Goal: Task Accomplishment & Management: Complete application form

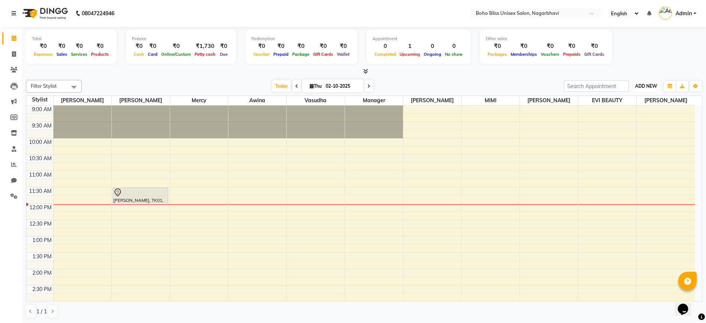
click at [647, 81] on button "ADD NEW Toggle Dropdown" at bounding box center [646, 86] width 26 height 10
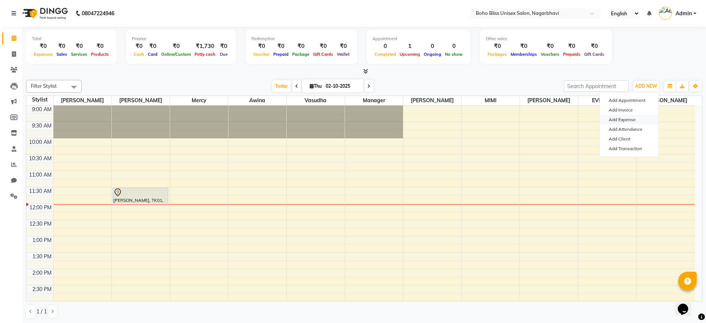
click at [620, 119] on link "Add Expense" at bounding box center [629, 120] width 59 height 10
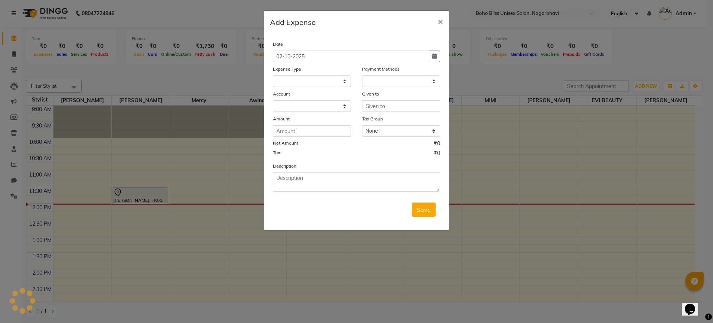
select select "1"
select select "7492"
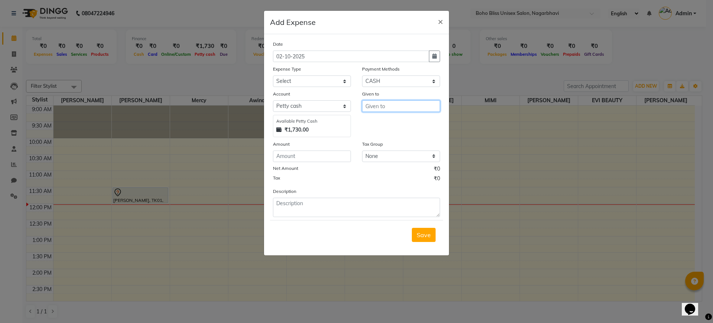
click at [396, 105] on input "text" at bounding box center [401, 106] width 78 height 12
type input "ranjhita"
click at [304, 77] on select "Select Advance Salary Bank charges Cash transfer to bank Cash transfer to hub C…" at bounding box center [312, 81] width 78 height 12
select select "22366"
click at [273, 75] on select "Select Advance Salary Bank charges Cash transfer to bank Cash transfer to hub C…" at bounding box center [312, 81] width 78 height 12
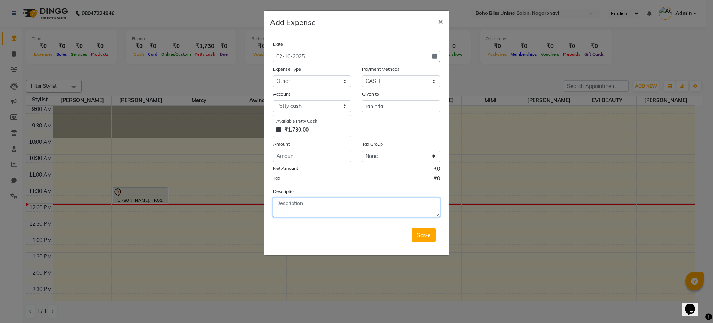
drag, startPoint x: 297, startPoint y: 208, endPoint x: 297, endPoint y: 216, distance: 7.4
click at [297, 216] on textarea at bounding box center [356, 207] width 167 height 19
click at [290, 152] on input "number" at bounding box center [312, 156] width 78 height 12
type input "1710"
click at [296, 208] on textarea at bounding box center [356, 207] width 167 height 19
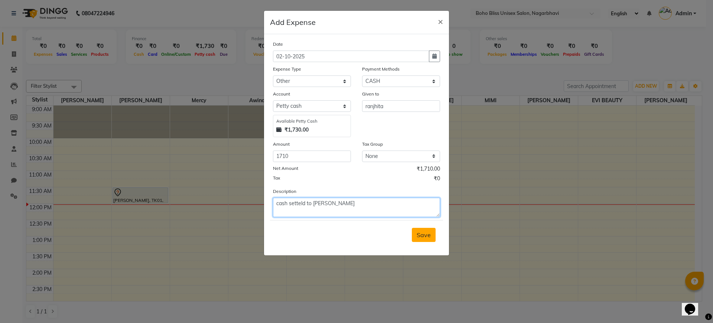
type textarea "cash setteld to [PERSON_NAME]"
click at [424, 231] on span "Save" at bounding box center [424, 234] width 14 height 7
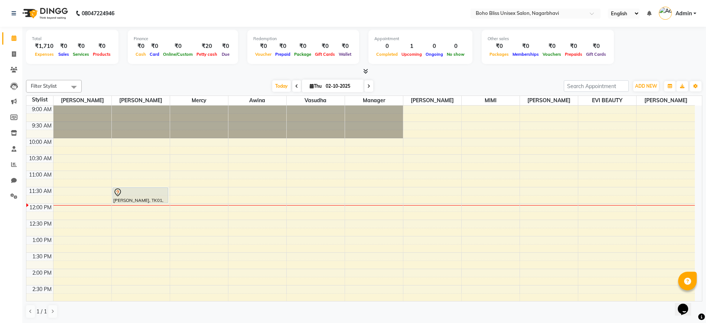
click at [366, 70] on icon at bounding box center [365, 71] width 5 height 6
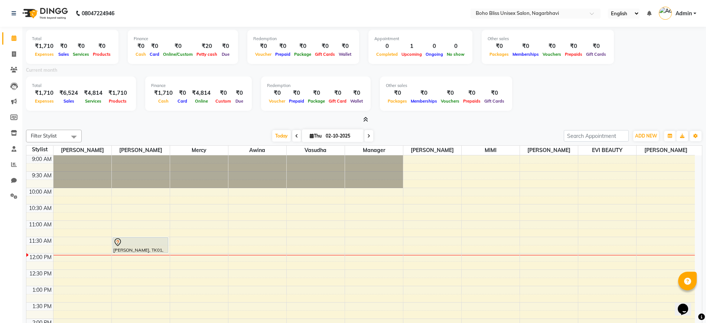
click at [365, 117] on icon at bounding box center [365, 120] width 5 height 6
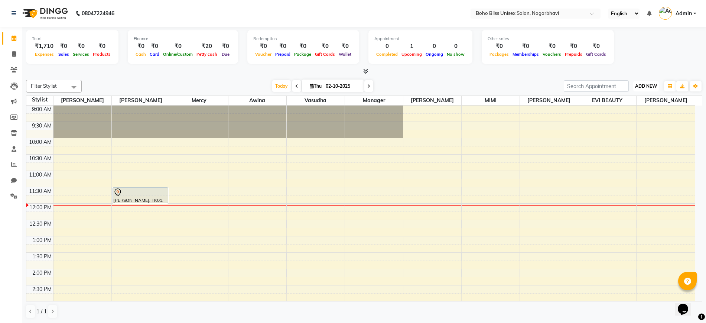
click at [648, 87] on span "ADD NEW" at bounding box center [646, 86] width 22 height 6
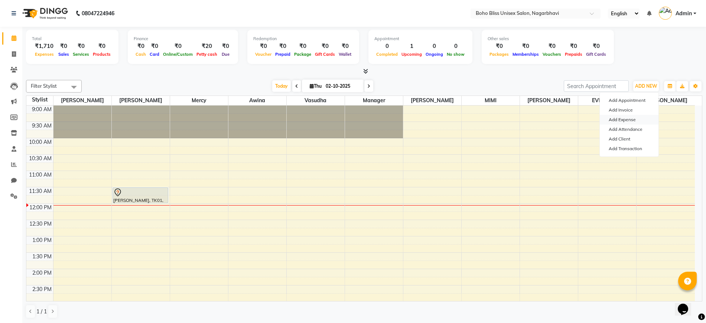
click at [624, 115] on link "Add Expense" at bounding box center [629, 120] width 59 height 10
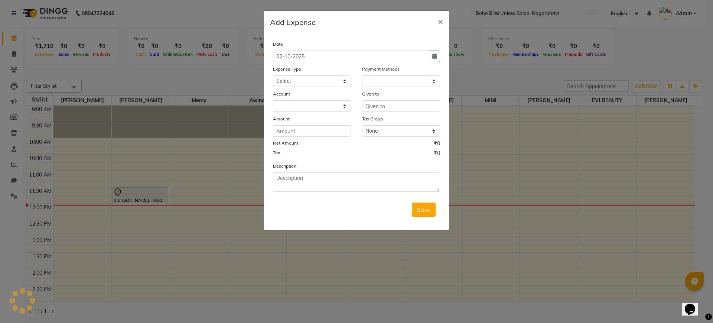
select select "1"
select select "7492"
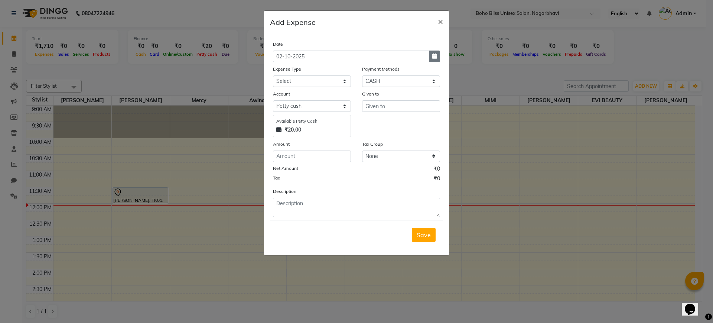
click at [431, 58] on button "button" at bounding box center [434, 57] width 11 height 12
select select "10"
select select "2025"
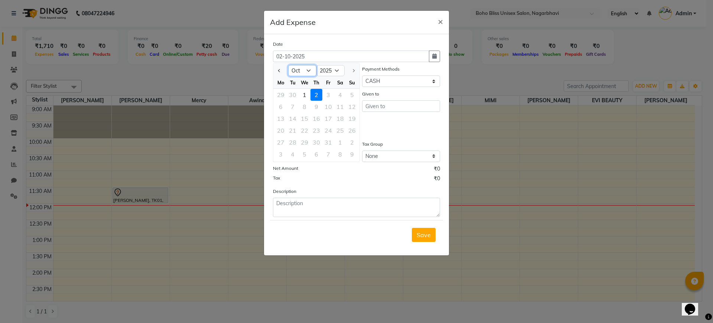
click at [304, 73] on select "Jan Feb Mar Apr May Jun Jul Aug Sep Oct" at bounding box center [302, 70] width 28 height 11
select select "9"
click at [288, 65] on select "Jan Feb Mar Apr May Jun Jul Aug Sep Oct" at bounding box center [302, 70] width 28 height 11
click at [346, 128] on div "28" at bounding box center [352, 130] width 12 height 12
type input "28-09-2025"
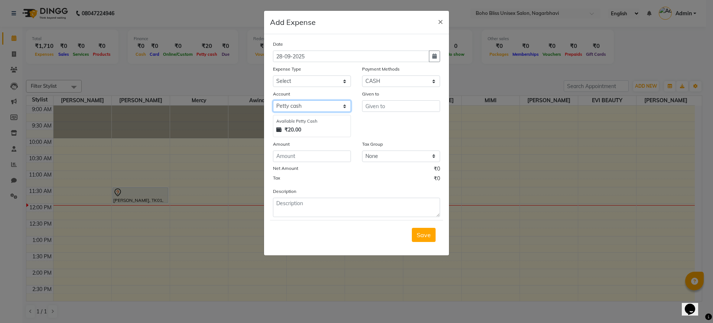
click at [306, 106] on select "Select Petty cash Default account" at bounding box center [312, 106] width 78 height 12
click at [383, 101] on input "text" at bounding box center [401, 106] width 78 height 12
type input "bhagya"
click at [303, 153] on input "number" at bounding box center [312, 156] width 78 height 12
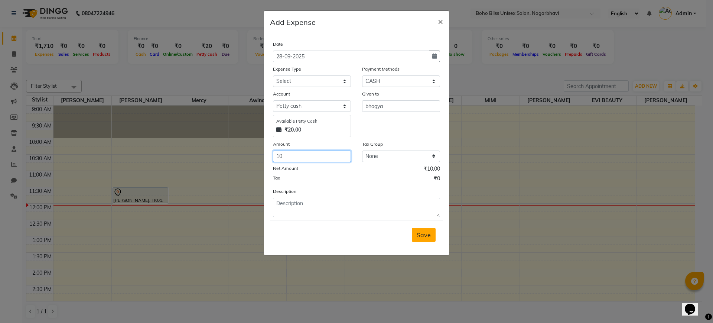
type input "10"
click at [414, 238] on button "Save" at bounding box center [424, 235] width 24 height 14
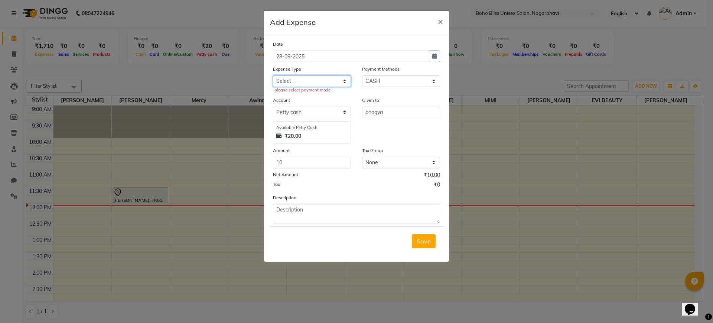
click at [301, 81] on select "Select Advance Salary Bank charges Cash transfer to bank Cash transfer to hub C…" at bounding box center [312, 81] width 78 height 12
select select "22384"
click at [273, 75] on select "Select Advance Salary Bank charges Cash transfer to bank Cash transfer to hub C…" at bounding box center [312, 81] width 78 height 12
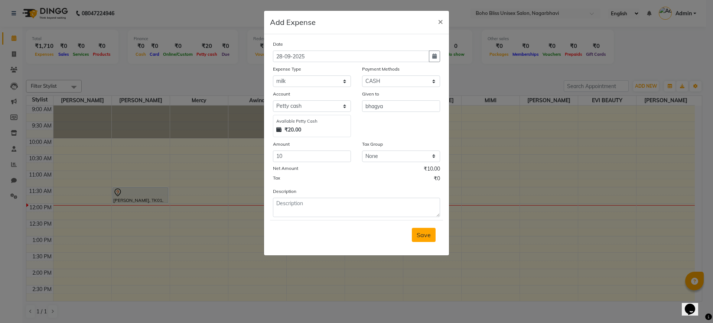
click at [419, 237] on span "Save" at bounding box center [424, 234] width 14 height 7
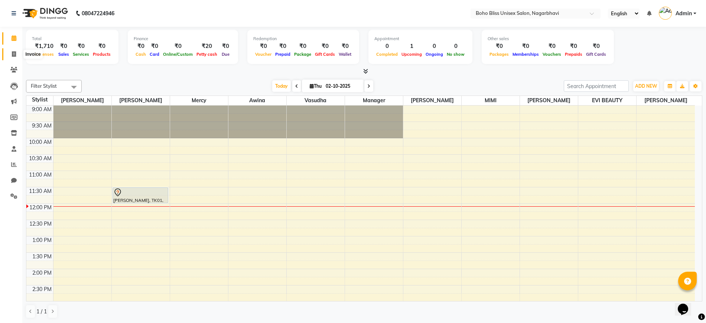
click at [14, 54] on icon at bounding box center [14, 54] width 4 height 6
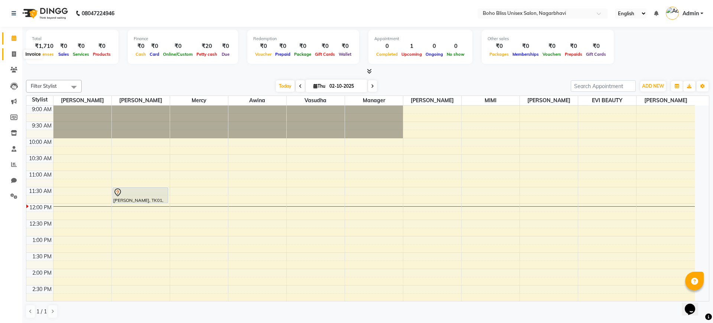
select select "service"
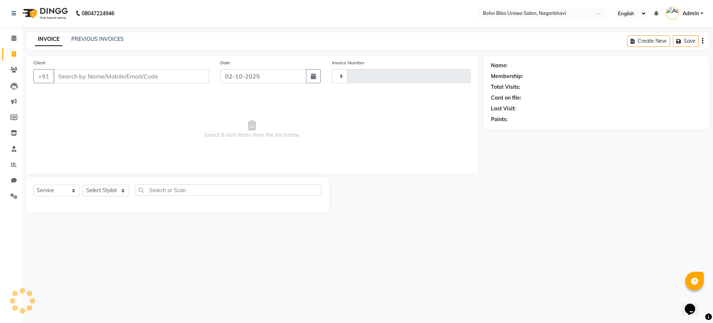
type input "0303"
select select "8370"
click at [12, 39] on icon at bounding box center [14, 38] width 5 height 6
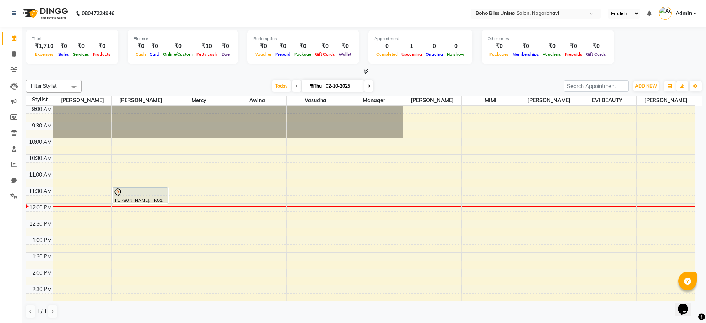
click at [366, 69] on icon at bounding box center [365, 71] width 5 height 6
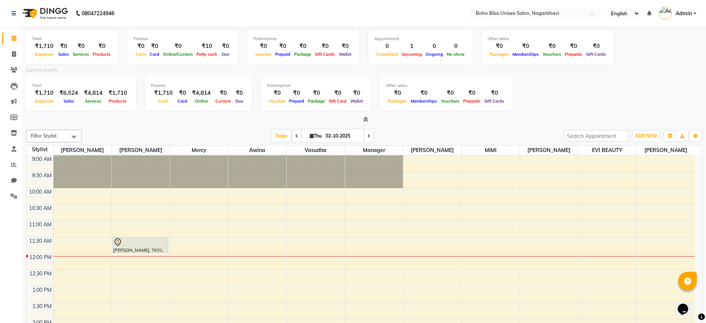
click at [363, 117] on icon at bounding box center [365, 120] width 5 height 6
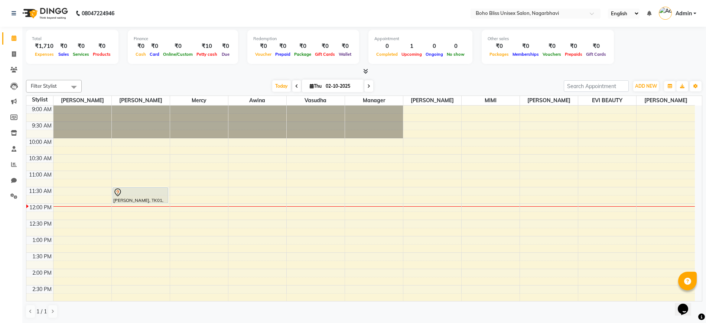
click at [365, 69] on icon at bounding box center [365, 71] width 5 height 6
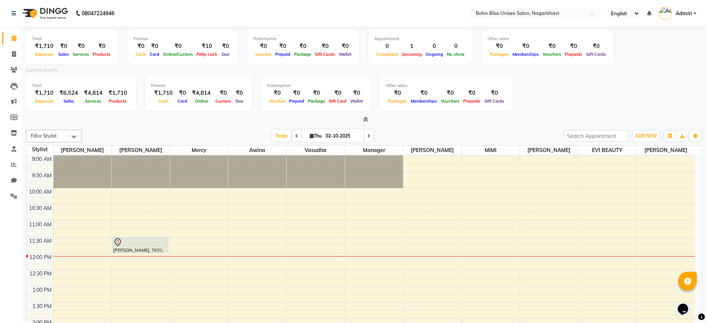
click at [365, 117] on icon at bounding box center [365, 120] width 5 height 6
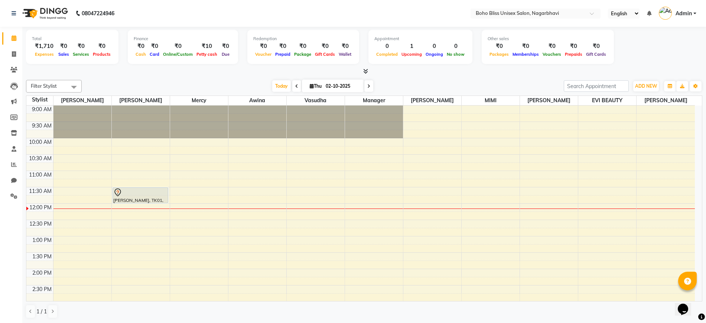
click at [364, 68] on span at bounding box center [364, 72] width 8 height 8
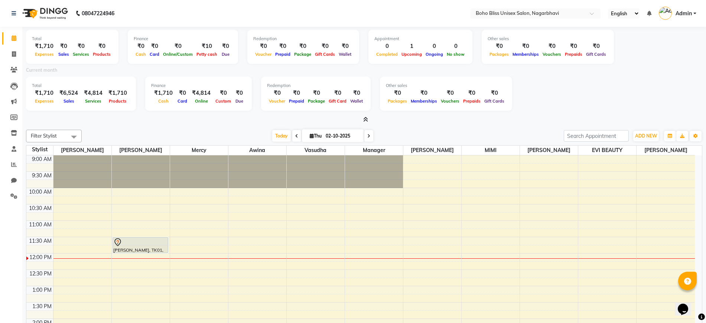
click at [364, 66] on div "Current month" at bounding box center [363, 71] width 687 height 10
click at [366, 118] on icon at bounding box center [365, 120] width 5 height 6
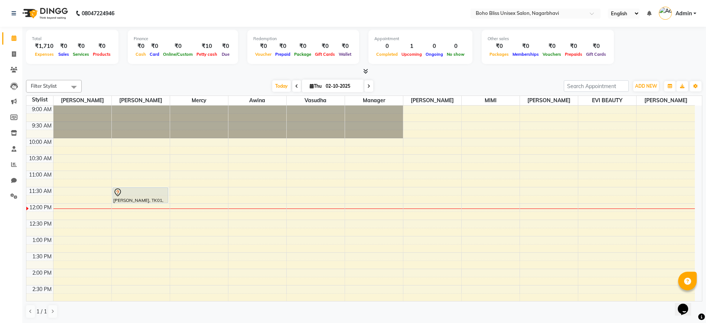
click at [363, 69] on icon at bounding box center [365, 71] width 5 height 6
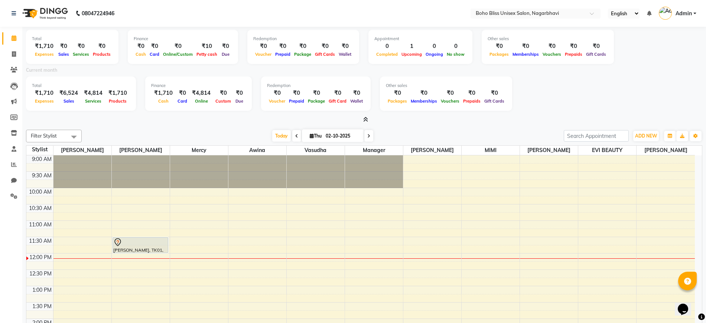
click at [364, 117] on icon at bounding box center [365, 120] width 5 height 6
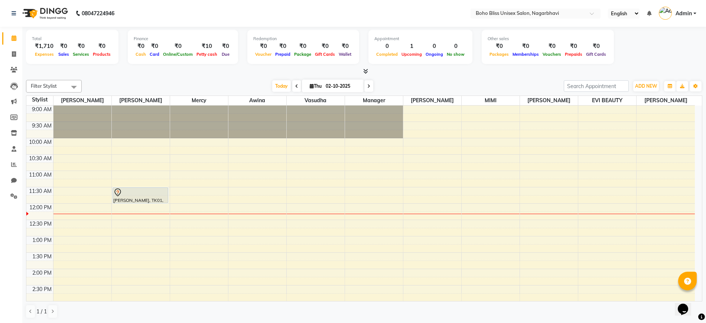
click at [364, 68] on icon at bounding box center [365, 71] width 5 height 6
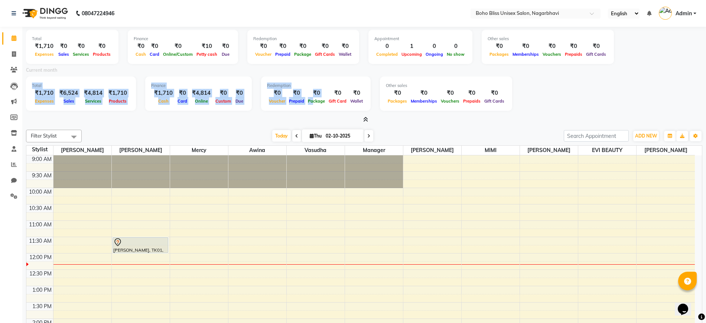
drag, startPoint x: 364, startPoint y: 68, endPoint x: 338, endPoint y: 159, distance: 94.6
click at [338, 159] on div "Total ₹1,710 Expenses ₹0 Sales ₹0 Services ₹0 Products Finance ₹0 Cash ₹0 Card …" at bounding box center [364, 200] width 684 height 346
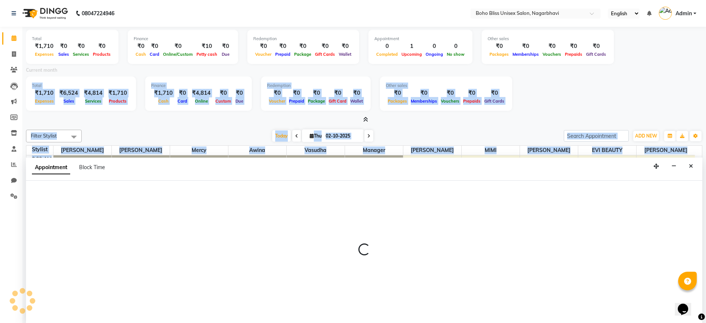
scroll to position [2, 0]
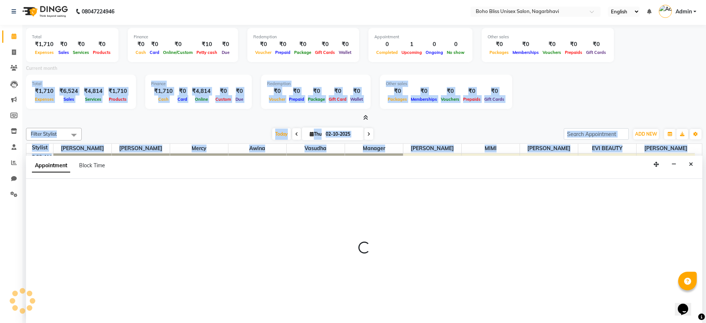
select select "81100"
select select "tentative"
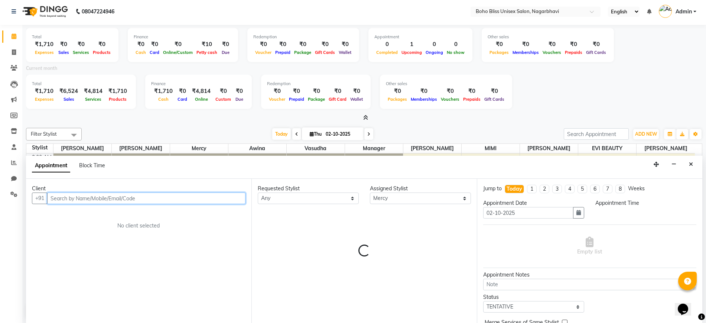
select select "735"
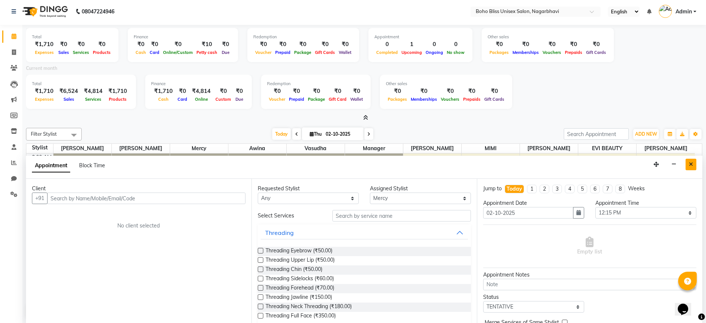
click at [693, 165] on icon "Close" at bounding box center [691, 164] width 4 height 5
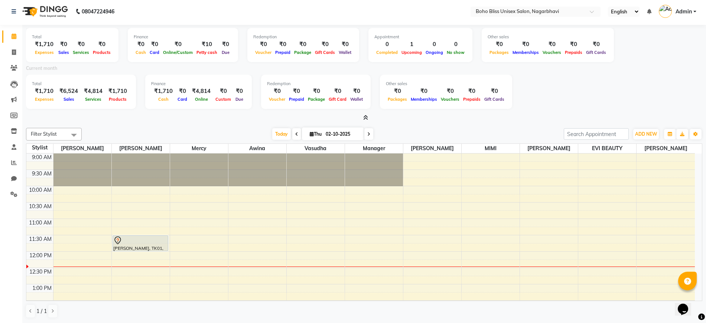
click at [368, 115] on icon at bounding box center [365, 118] width 5 height 6
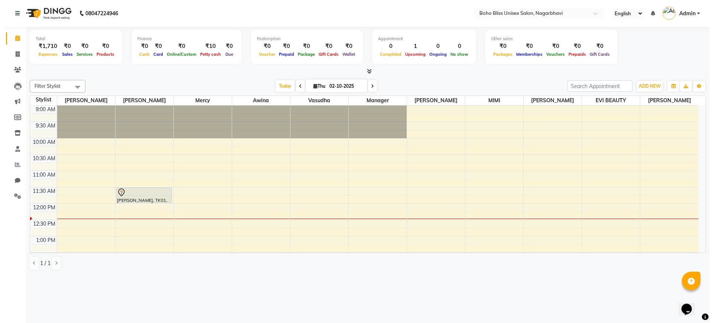
scroll to position [0, 0]
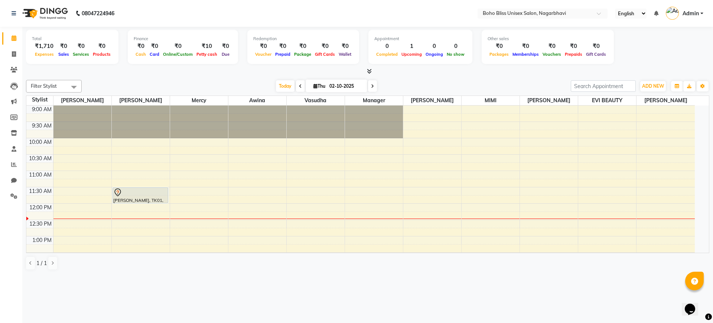
click at [370, 73] on icon at bounding box center [369, 71] width 5 height 6
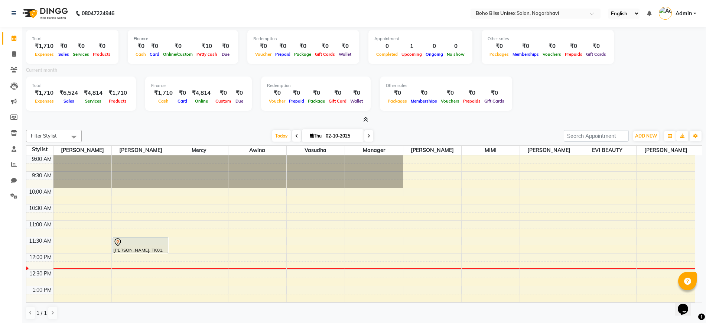
click at [365, 118] on icon at bounding box center [365, 120] width 5 height 6
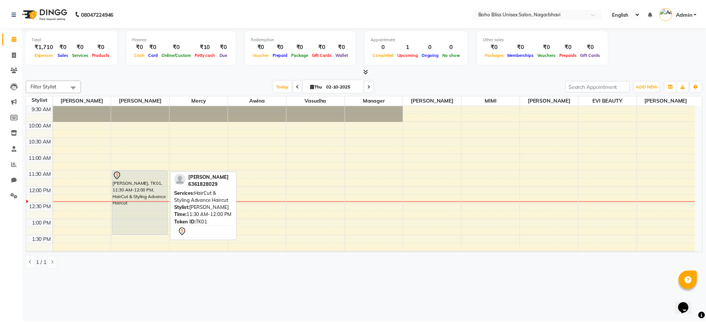
scroll to position [17, 0]
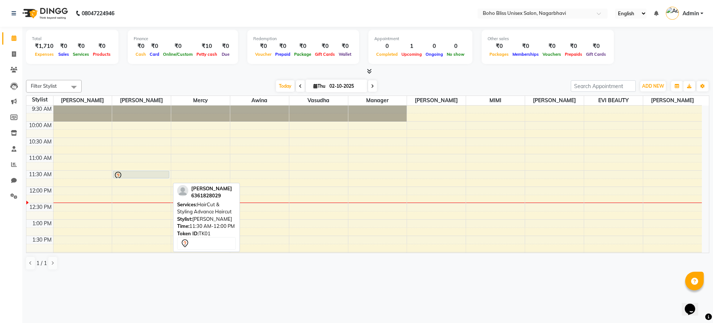
drag, startPoint x: 163, startPoint y: 201, endPoint x: 157, endPoint y: 173, distance: 28.6
click at [157, 173] on div "anitha, TK01, 11:30 AM-12:00 PM, HairCut & Styling Advance Haircut anitha, TK01…" at bounding box center [141, 301] width 59 height 424
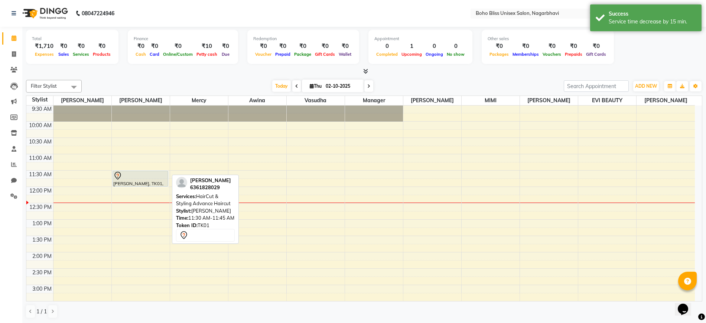
drag, startPoint x: 163, startPoint y: 177, endPoint x: 159, endPoint y: 184, distance: 8.5
click at [159, 184] on div "anitha, TK01, 11:30 AM-11:45 AM, HairCut & Styling Advance Haircut anitha, TK01…" at bounding box center [141, 301] width 58 height 424
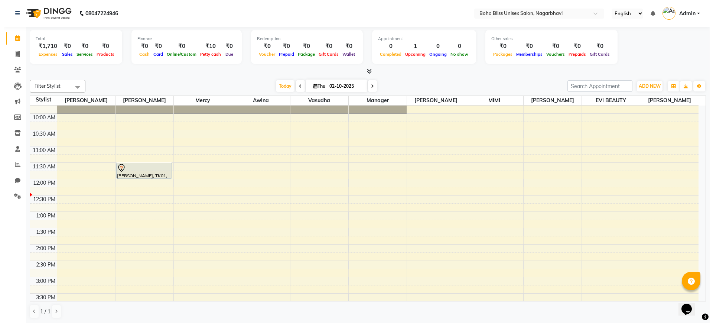
scroll to position [46, 0]
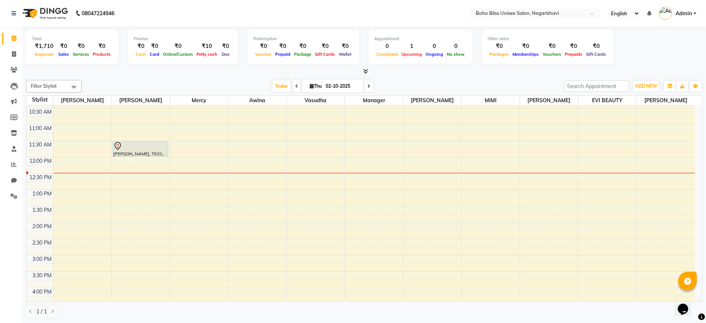
click at [367, 72] on icon at bounding box center [365, 71] width 5 height 6
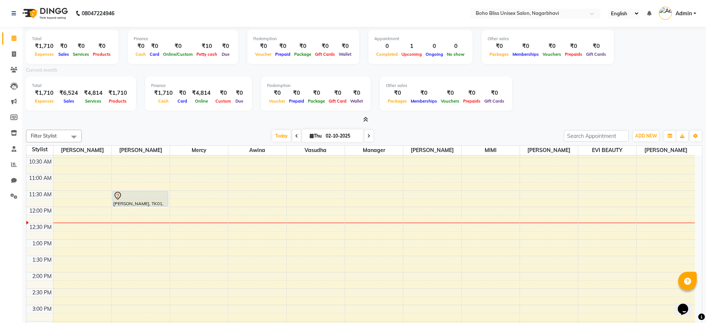
click at [363, 118] on icon at bounding box center [365, 120] width 5 height 6
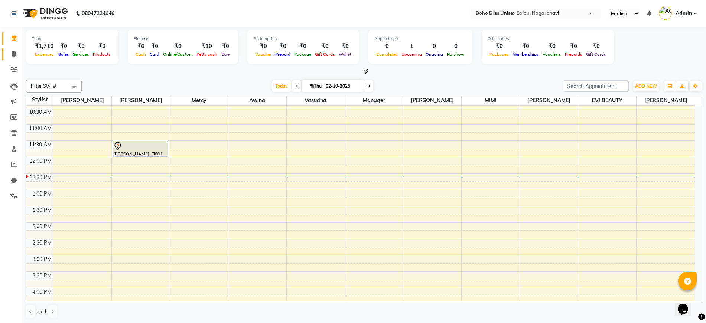
click at [4, 51] on link "Invoice" at bounding box center [11, 54] width 18 height 12
select select "service"
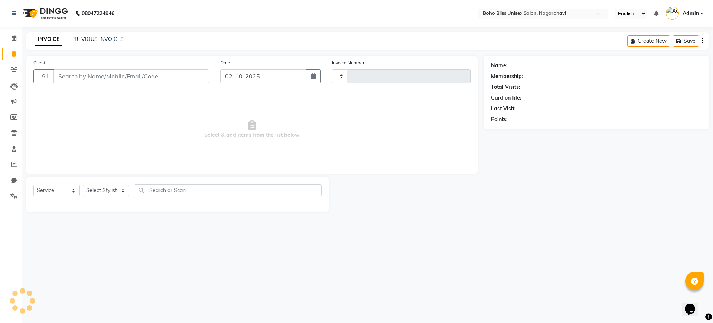
type input "0303"
select select "8370"
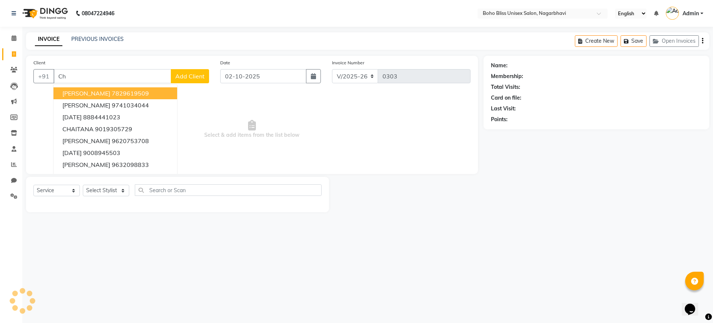
type input "C"
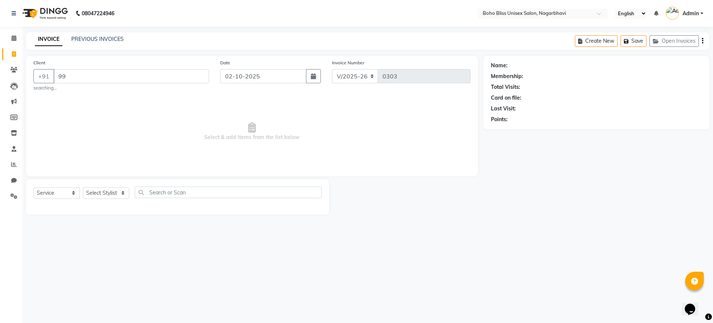
type input "9"
